Goal: Use online tool/utility: Utilize a website feature to perform a specific function

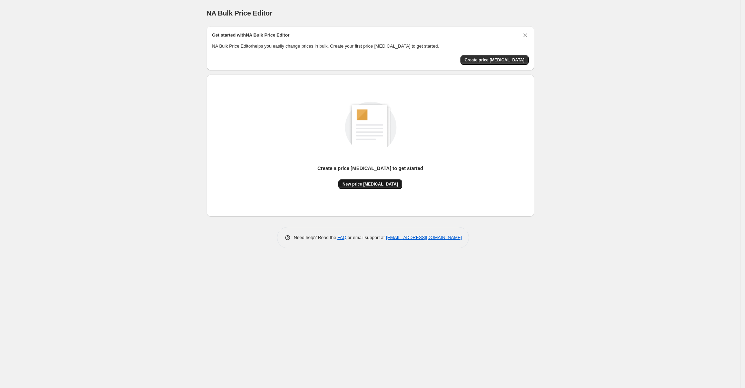
click at [368, 179] on button "New price [MEDICAL_DATA]" at bounding box center [370, 184] width 64 height 10
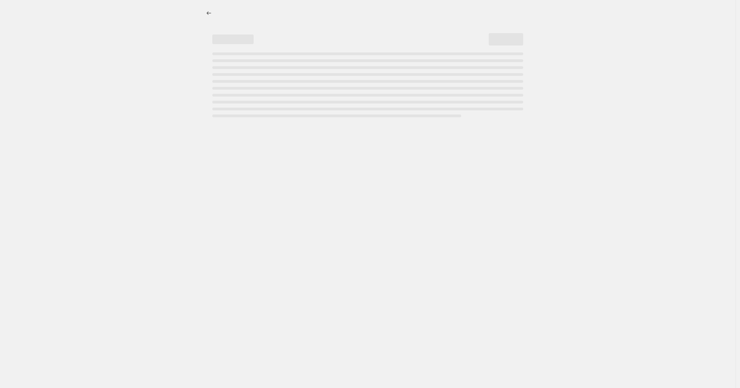
select select "percentage"
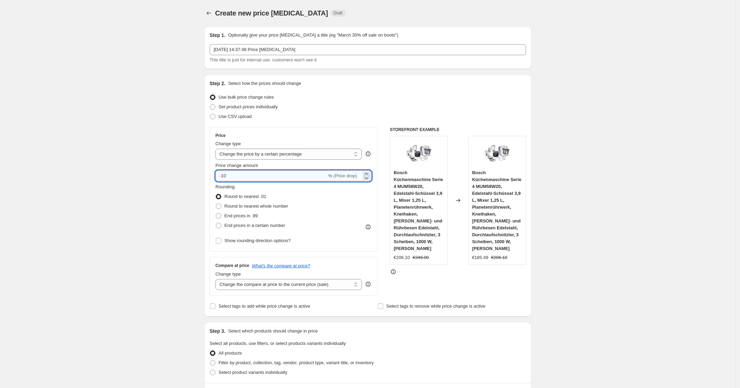
click at [252, 179] on input "-10" at bounding box center [270, 175] width 111 height 11
type input "-1"
type input "-25"
click at [383, 117] on div "Use CSV upload" at bounding box center [368, 117] width 316 height 10
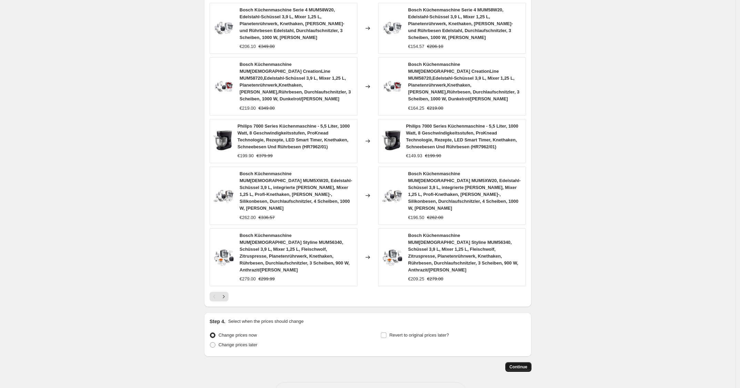
click at [514, 364] on span "Continue" at bounding box center [519, 367] width 18 height 6
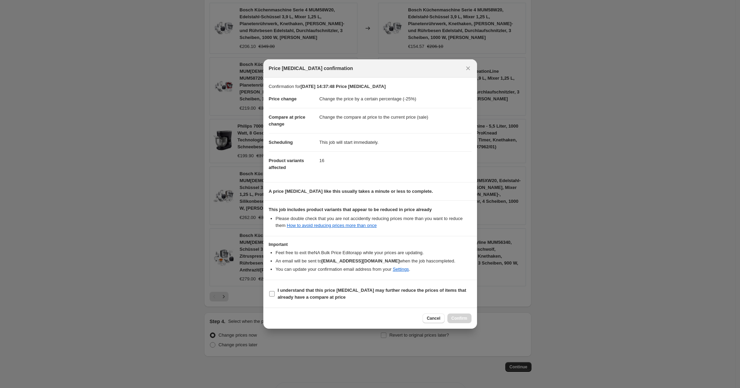
click at [408, 301] on span "I understand that this price [MEDICAL_DATA] may further reduce the prices of it…" at bounding box center [375, 294] width 194 height 14
click at [275, 296] on input "I understand that this price [MEDICAL_DATA] may further reduce the prices of it…" at bounding box center [272, 294] width 6 height 6
checkbox input "true"
click at [464, 318] on span "Confirm" at bounding box center [460, 318] width 16 height 6
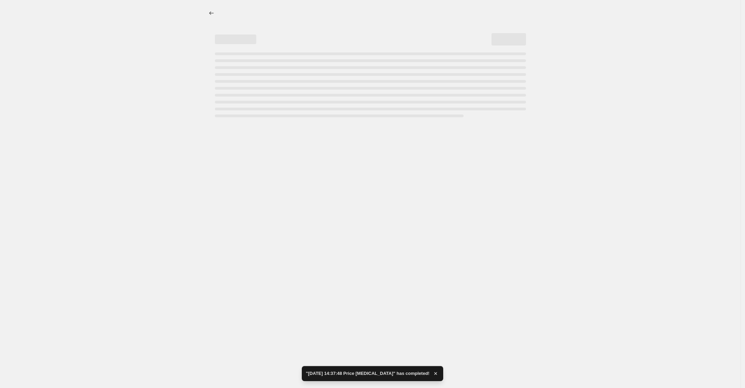
select select "percentage"
